Goal: Task Accomplishment & Management: Use online tool/utility

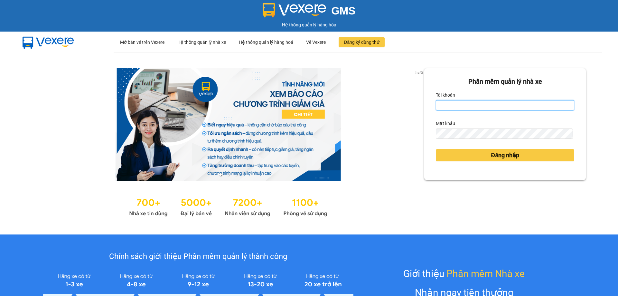
click at [451, 106] on input "Tài khoản" at bounding box center [505, 105] width 138 height 10
type input "nhung.khanhphong"
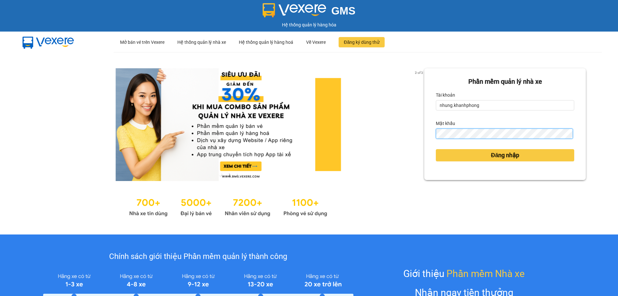
click at [436, 149] on button "Đăng nhập" at bounding box center [505, 155] width 138 height 12
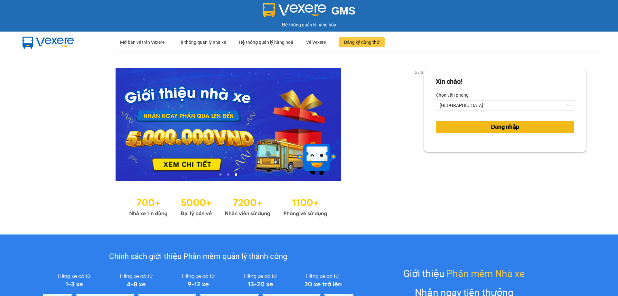
click at [505, 128] on span "Đăng nhập" at bounding box center [505, 126] width 28 height 9
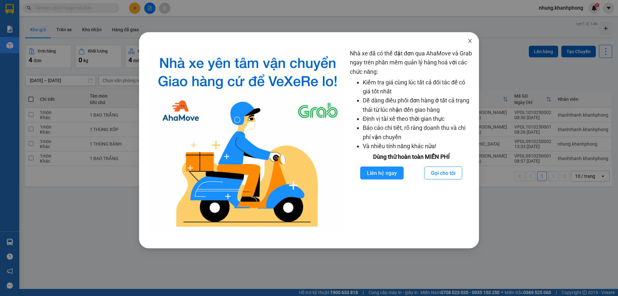
click at [470, 42] on icon "close" at bounding box center [469, 40] width 5 height 5
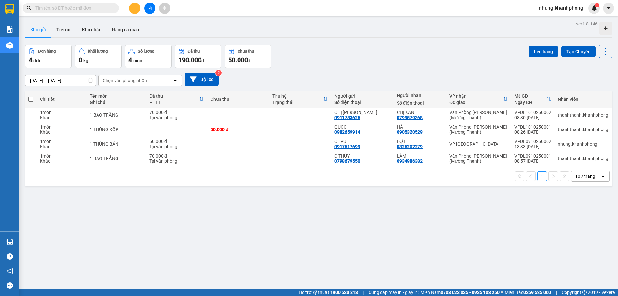
click at [89, 9] on input "text" at bounding box center [73, 8] width 76 height 7
click at [94, 10] on input "text" at bounding box center [73, 8] width 76 height 7
click at [96, 8] on input "text" at bounding box center [73, 8] width 76 height 7
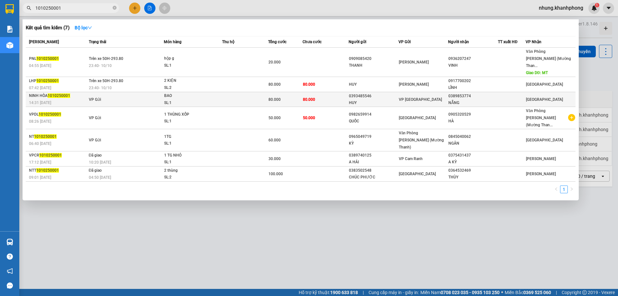
type input "1010250001"
click at [66, 99] on div "14:31 [DATE]" at bounding box center [58, 102] width 58 height 7
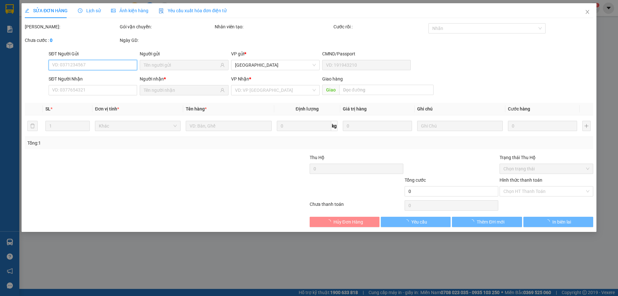
type input "0393485546"
type input "HUY"
type input "0389853774"
type input "NẴNG"
type input "80.000"
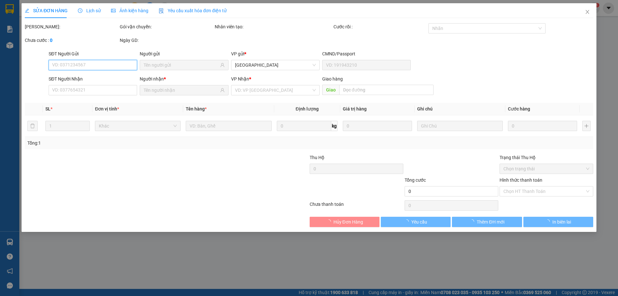
type input "80.000"
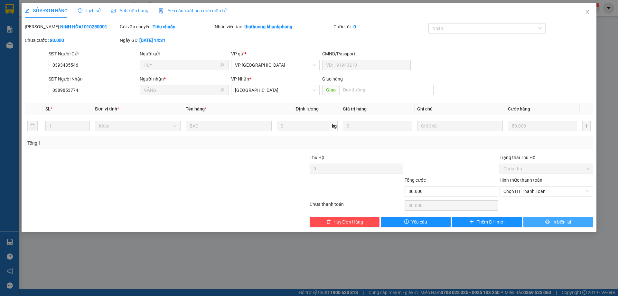
click at [578, 225] on button "In biên lai" at bounding box center [558, 222] width 70 height 10
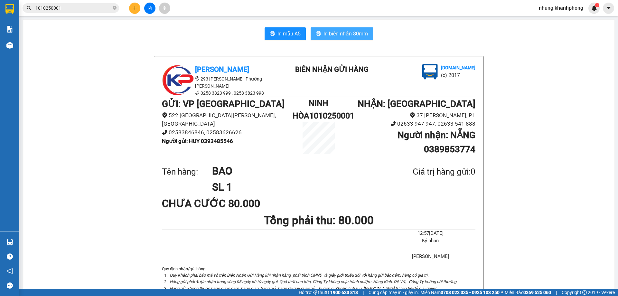
click at [358, 36] on span "In biên nhận 80mm" at bounding box center [345, 34] width 44 height 8
